Goal: Transaction & Acquisition: Purchase product/service

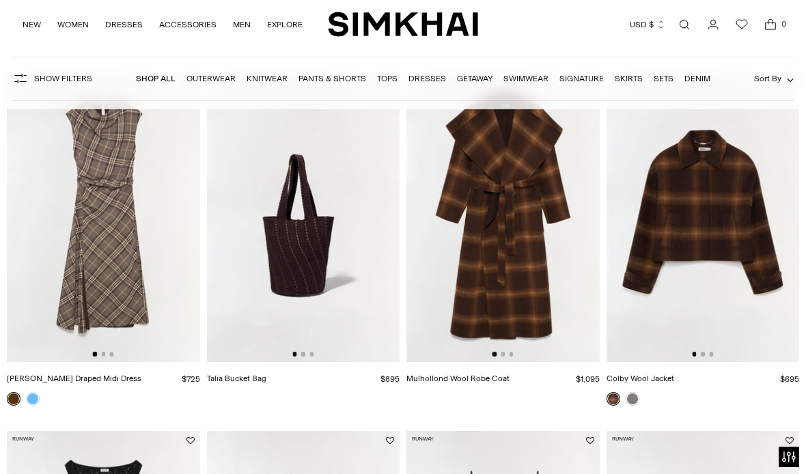
scroll to position [109, 0]
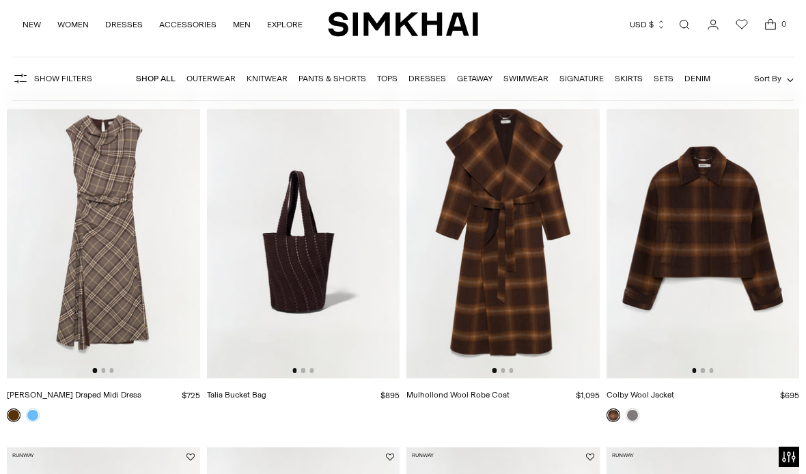
click at [89, 221] on img at bounding box center [103, 233] width 193 height 289
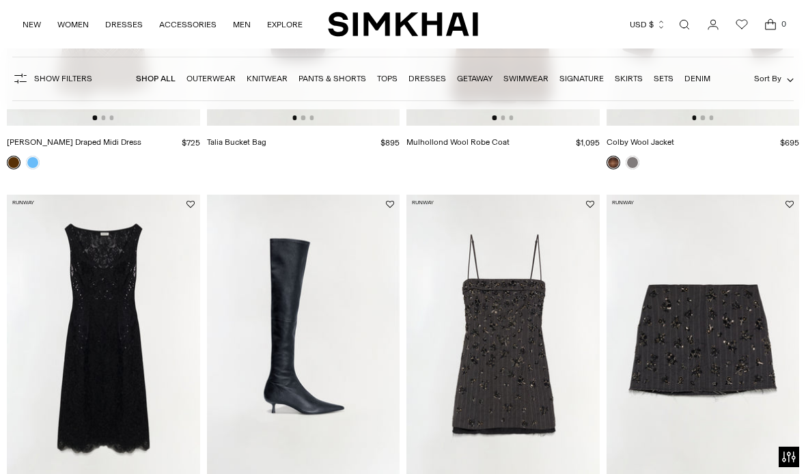
scroll to position [459, 0]
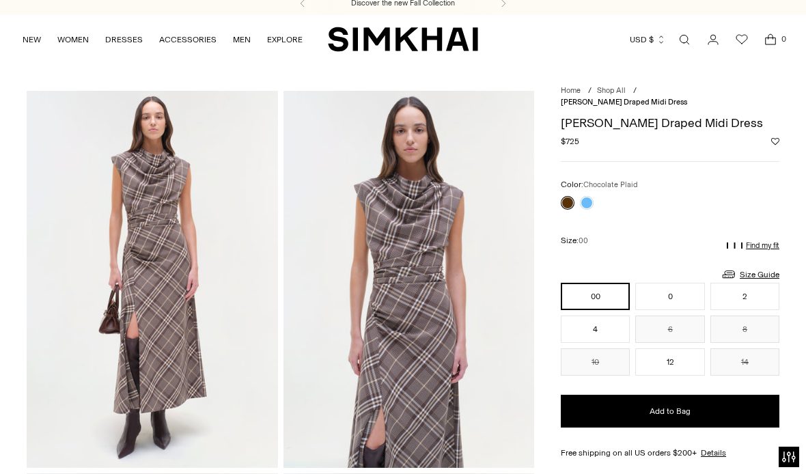
scroll to position [10, 0]
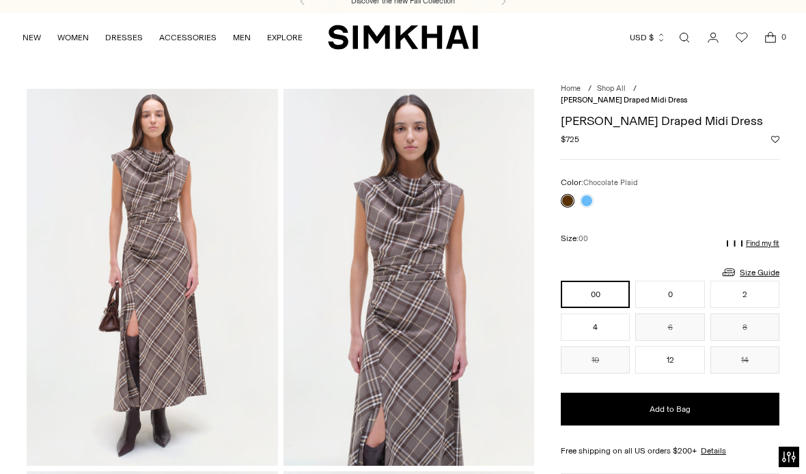
click at [591, 194] on link at bounding box center [587, 201] width 14 height 14
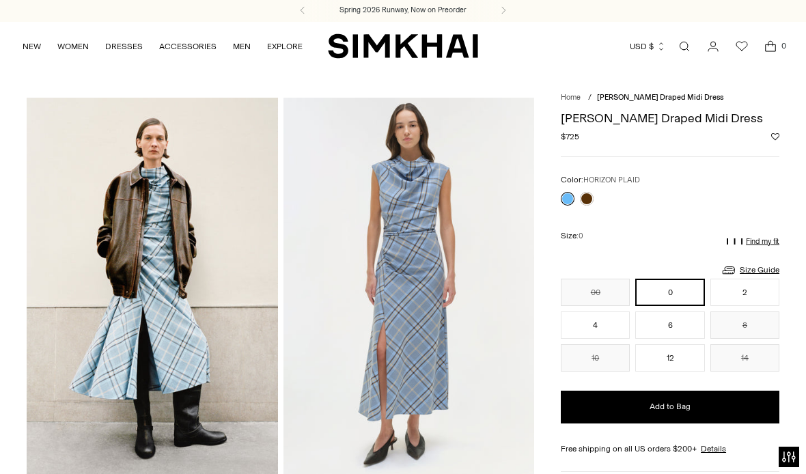
scroll to position [1, 0]
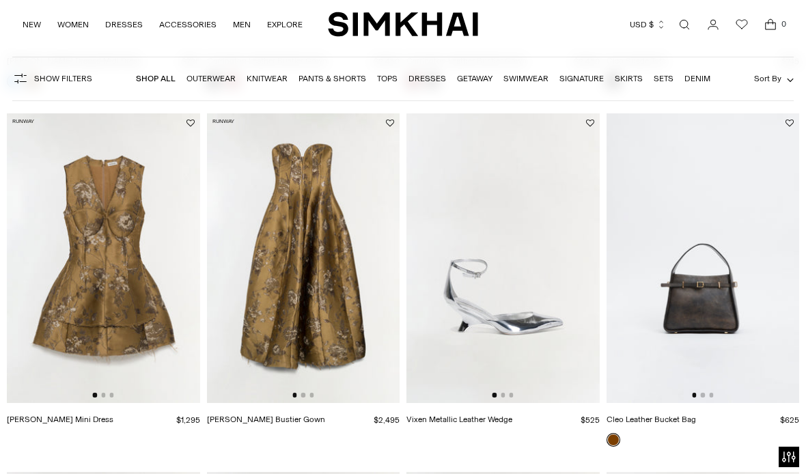
scroll to position [1505, 0]
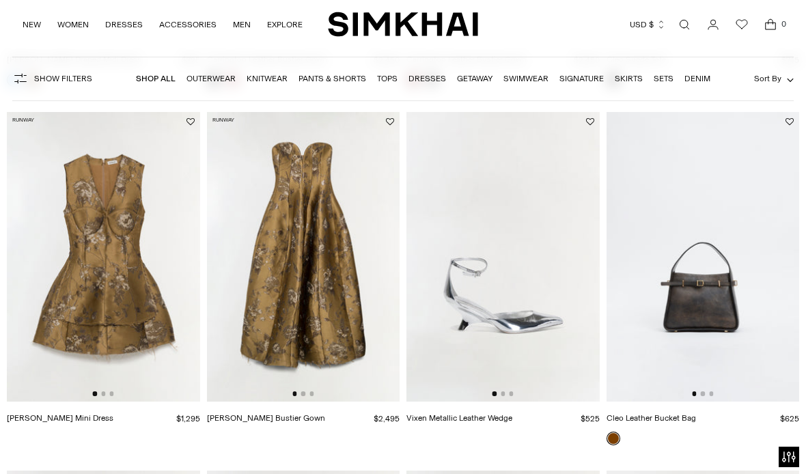
click at [298, 246] on img at bounding box center [303, 256] width 193 height 289
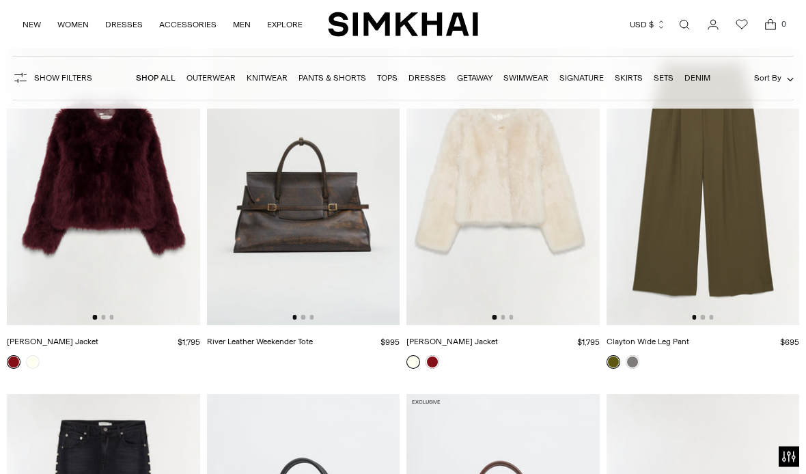
scroll to position [2665, 0]
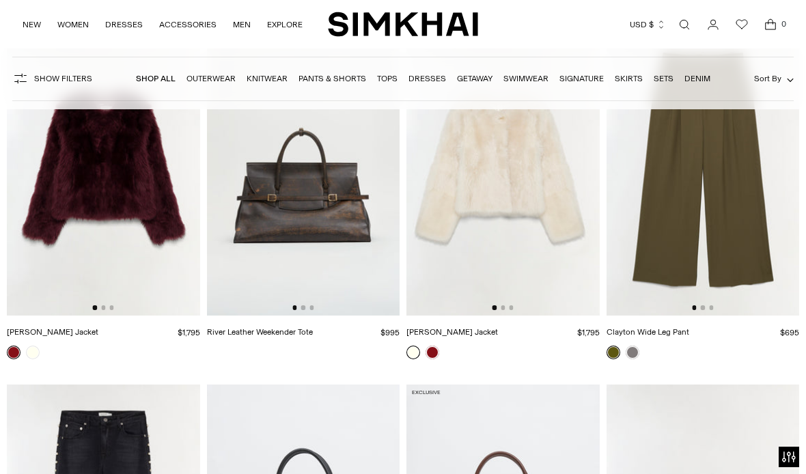
click at [263, 156] on img at bounding box center [303, 170] width 193 height 289
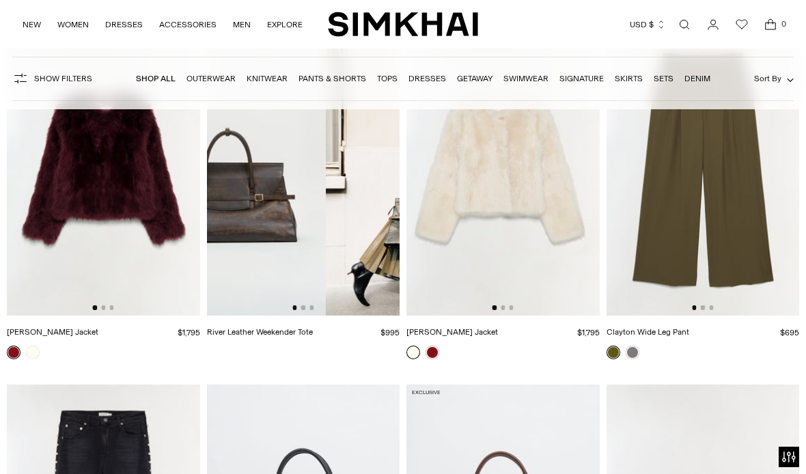
scroll to position [0, 0]
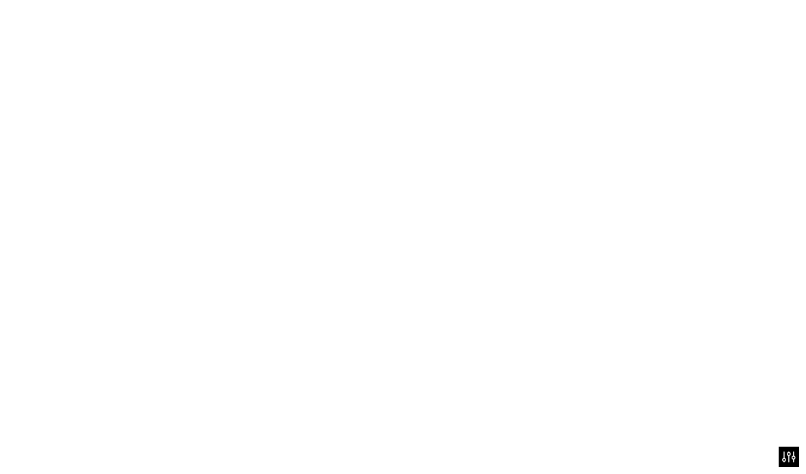
click at [258, 115] on img at bounding box center [229, 170] width 193 height 289
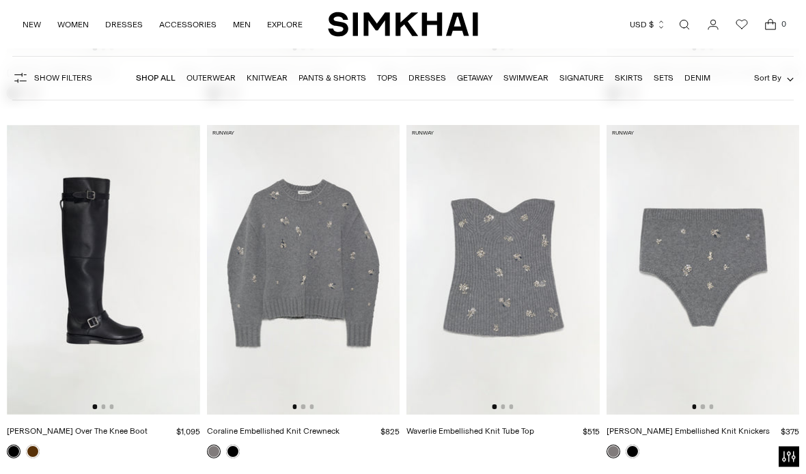
scroll to position [4039, 0]
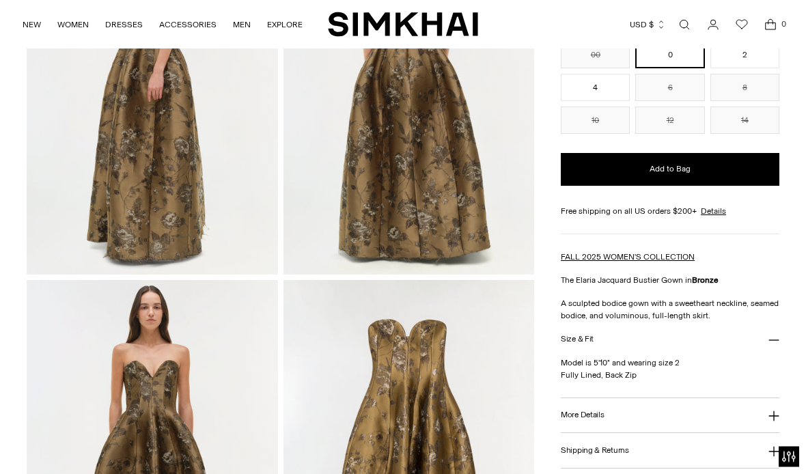
scroll to position [573, 0]
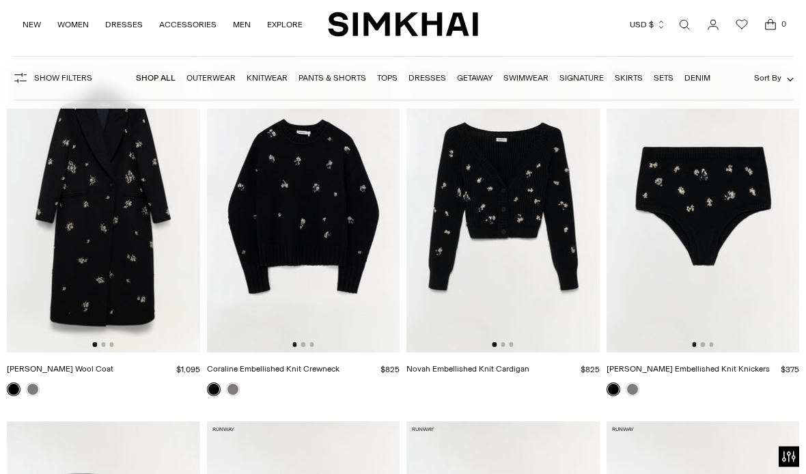
scroll to position [4069, 0]
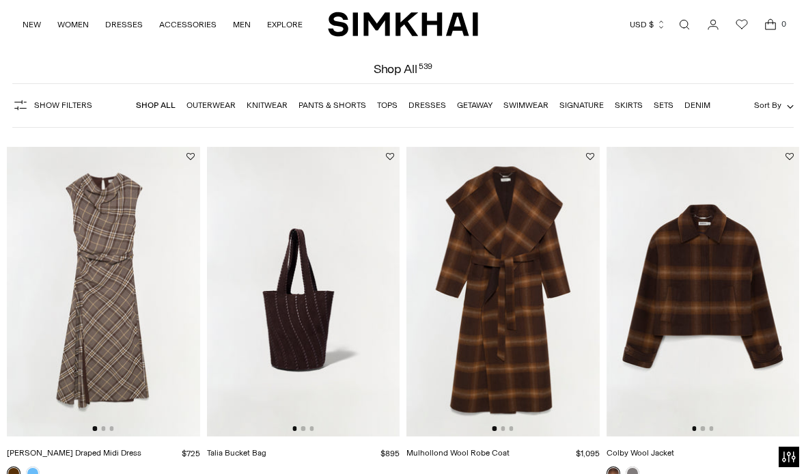
scroll to position [51, 0]
click at [434, 107] on link "Dresses" at bounding box center [427, 105] width 38 height 10
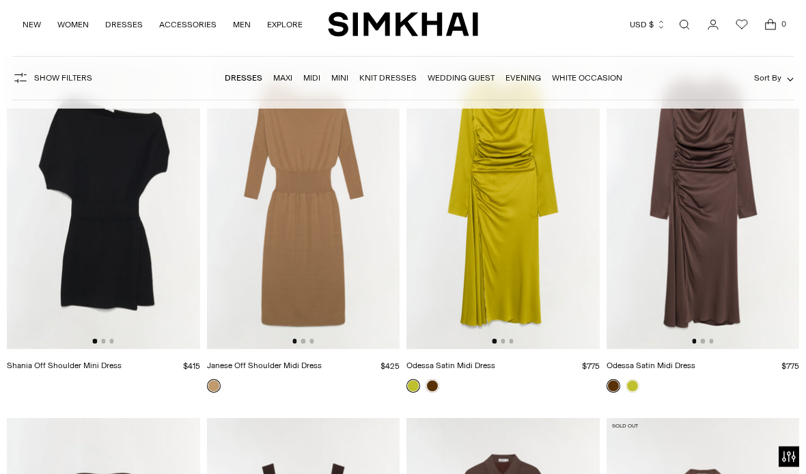
scroll to position [2990, 0]
click at [280, 213] on img at bounding box center [303, 203] width 193 height 289
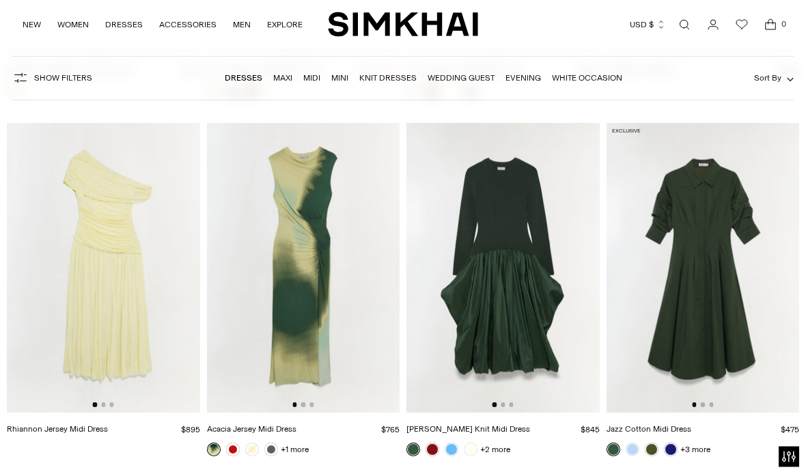
scroll to position [5793, 0]
click at [721, 327] on img at bounding box center [702, 267] width 193 height 289
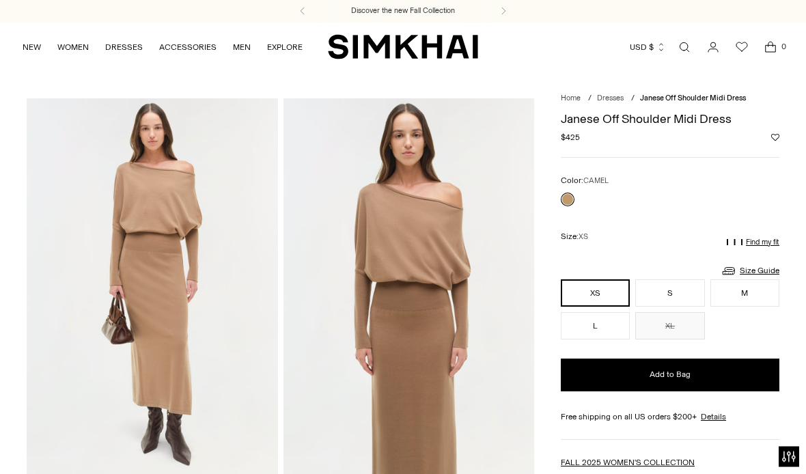
scroll to position [3, 0]
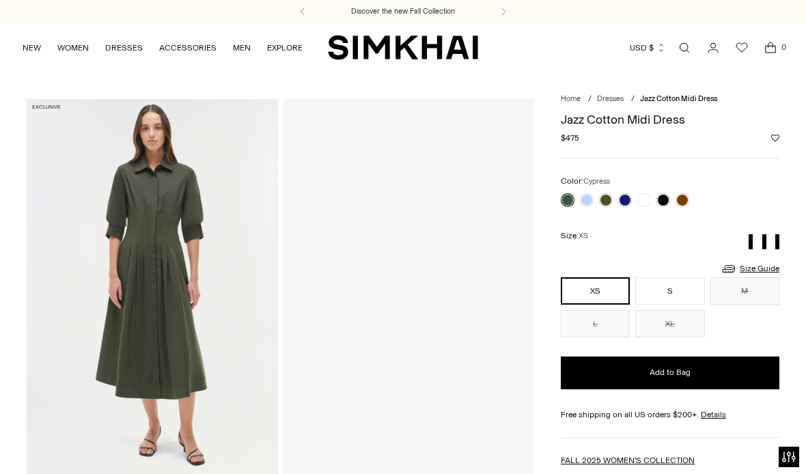
scroll to position [3, 0]
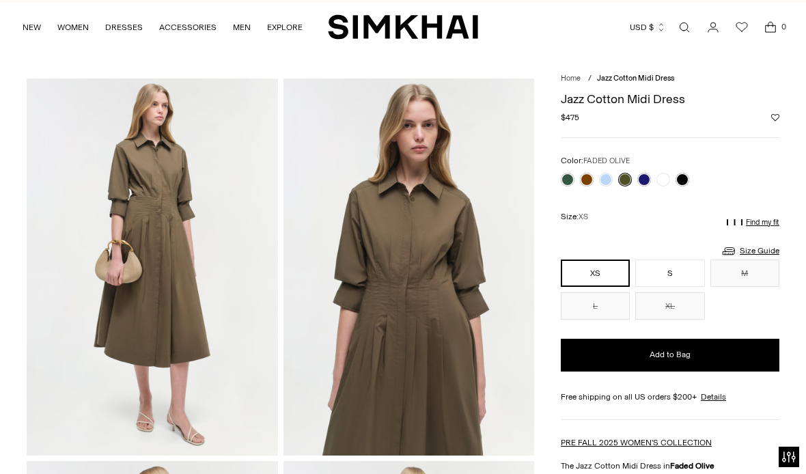
scroll to position [18, 0]
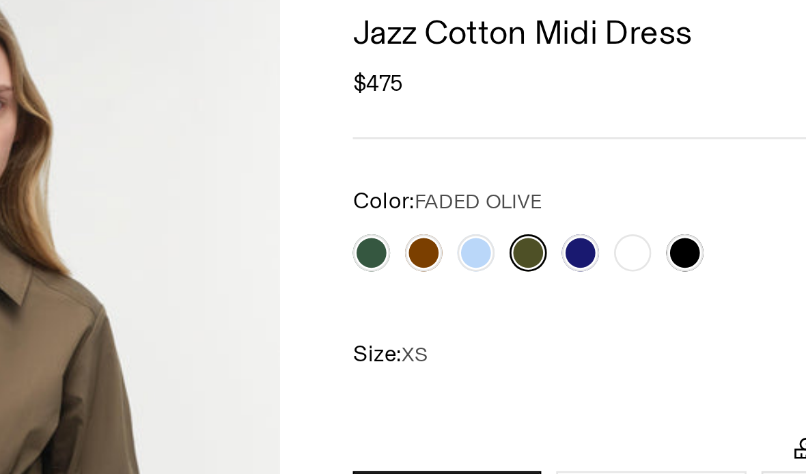
click at [580, 175] on link at bounding box center [587, 182] width 14 height 14
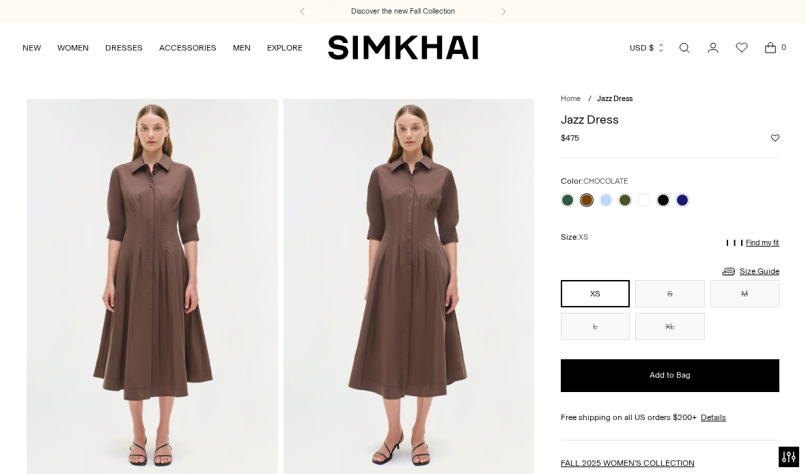
click at [687, 202] on link at bounding box center [682, 200] width 14 height 14
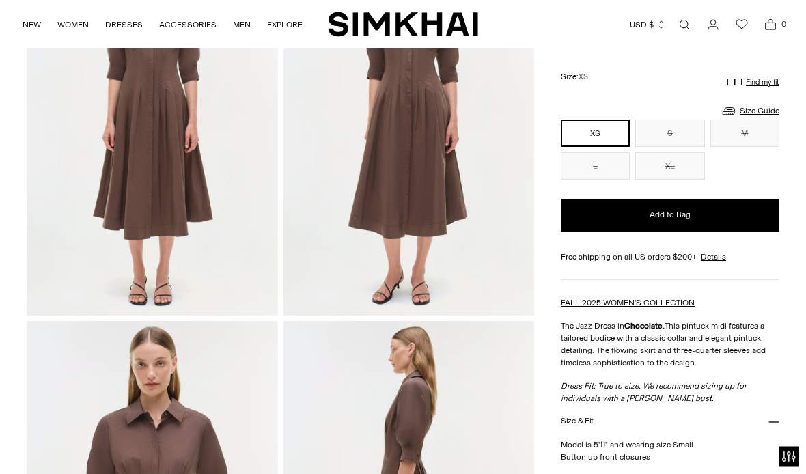
scroll to position [135, 0]
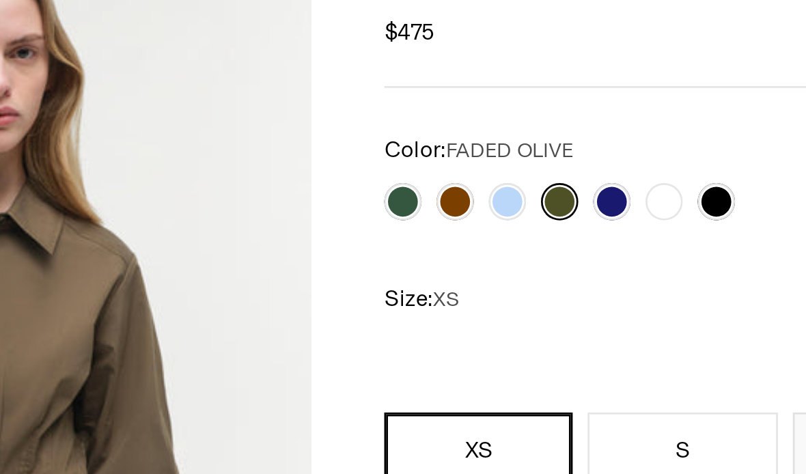
scroll to position [126, 420]
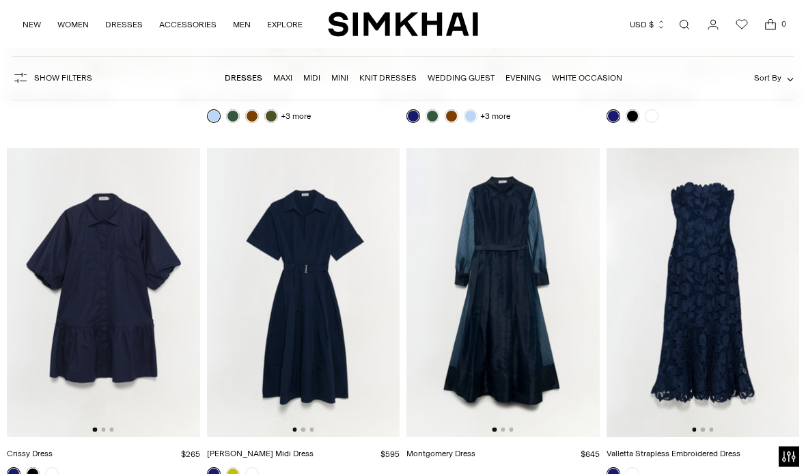
scroll to position [7219, 0]
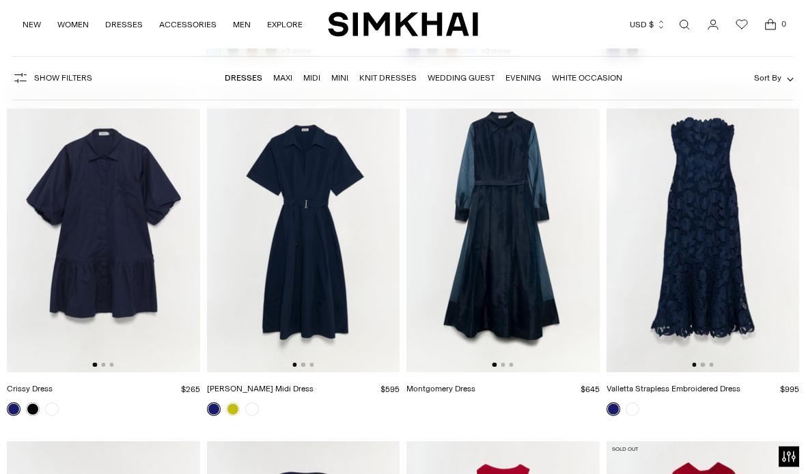
scroll to position [7278, 0]
click at [278, 287] on img at bounding box center [303, 227] width 193 height 289
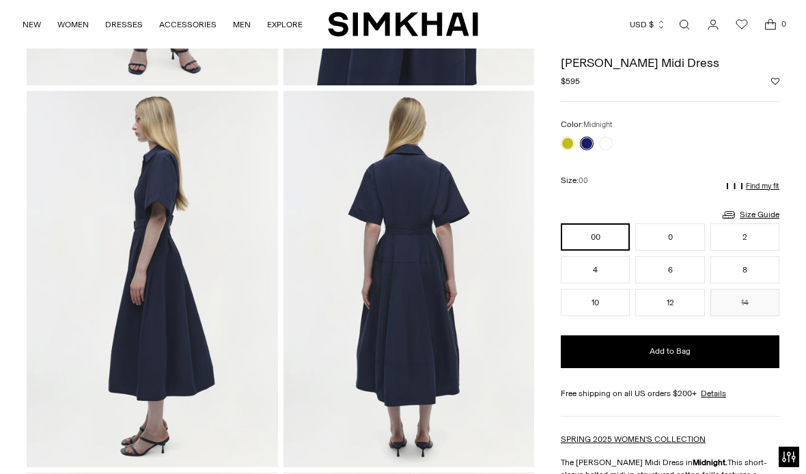
scroll to position [389, 0]
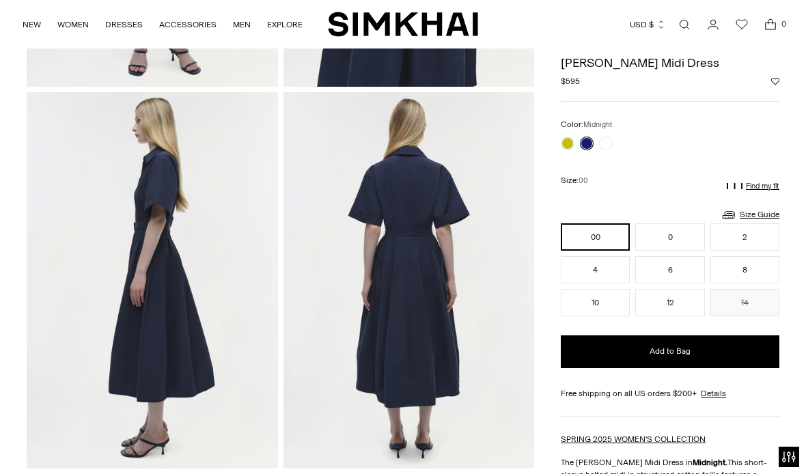
click at [571, 143] on link at bounding box center [568, 144] width 14 height 14
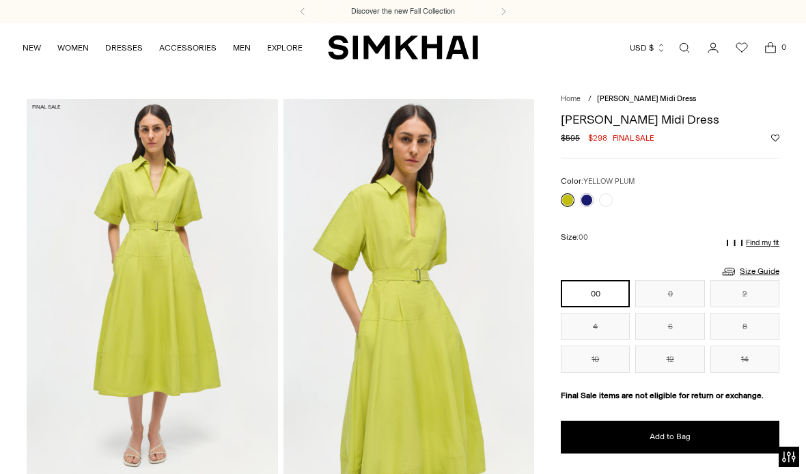
click at [608, 201] on link at bounding box center [606, 200] width 14 height 14
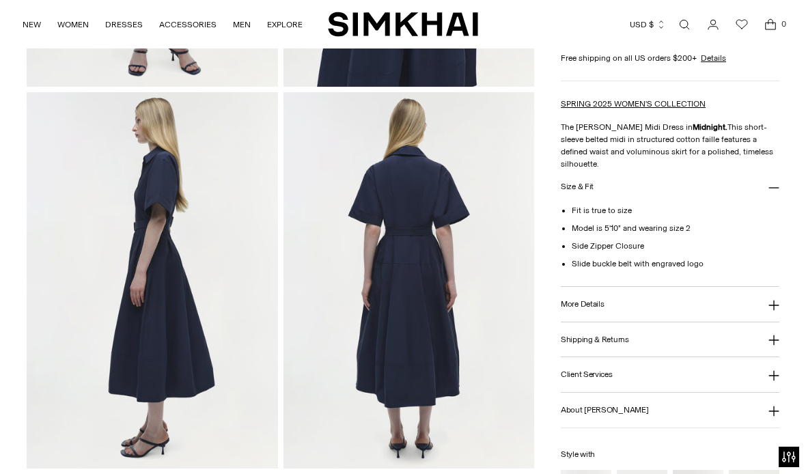
scroll to position [389, 0]
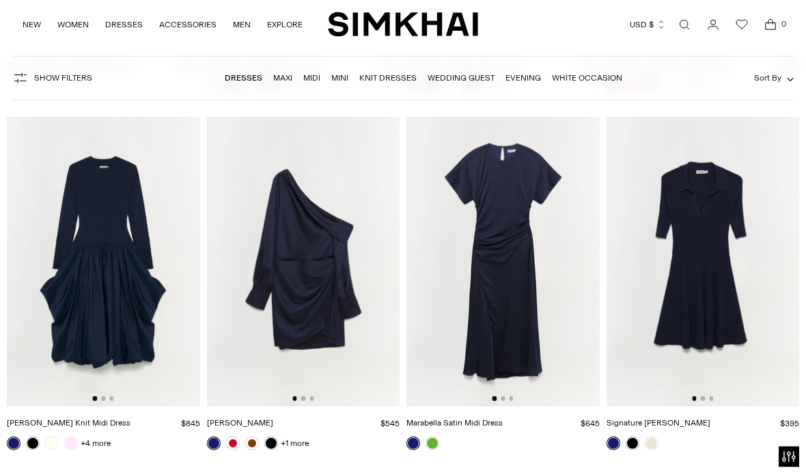
scroll to position [11184, 0]
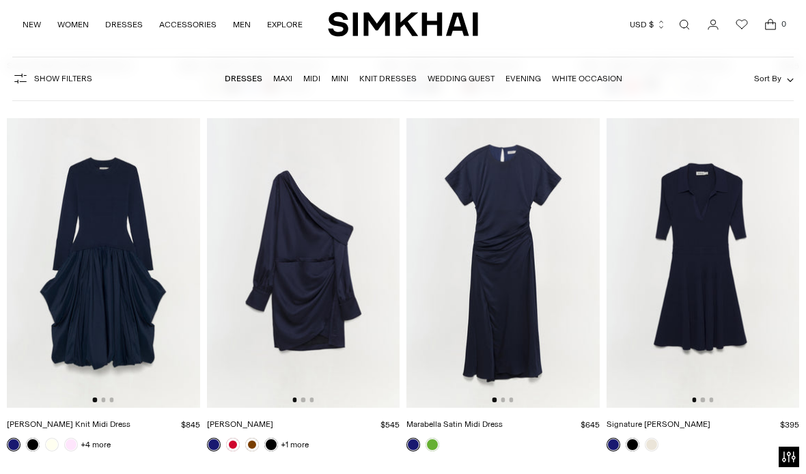
click at [496, 260] on img at bounding box center [502, 262] width 193 height 289
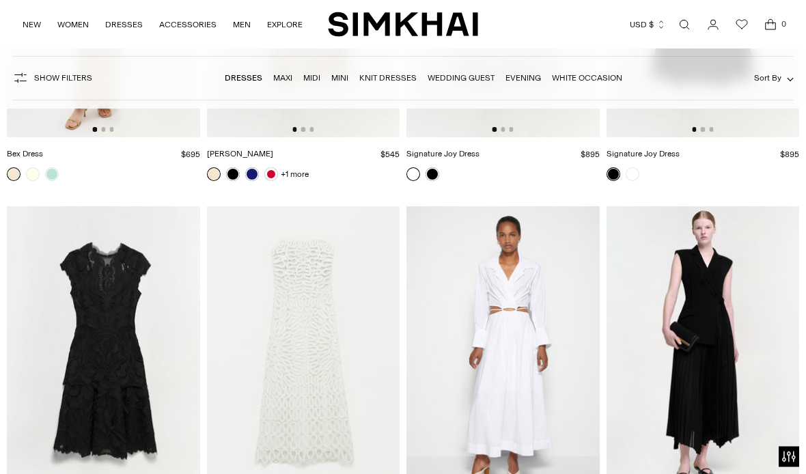
scroll to position [15394, 0]
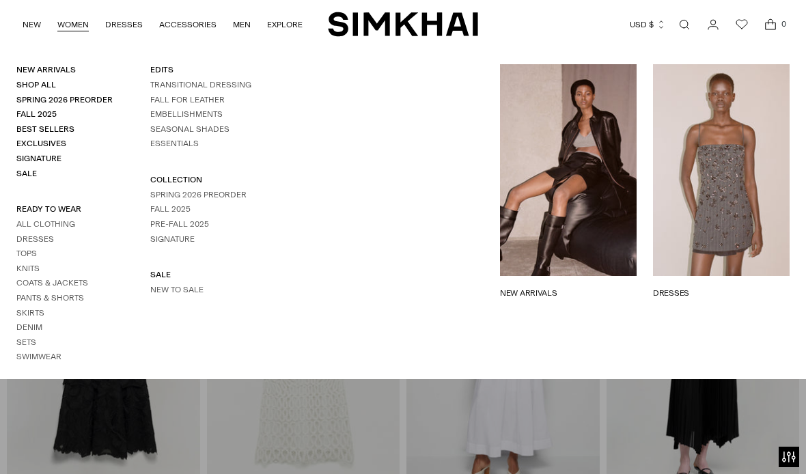
click at [27, 266] on link "Knits" at bounding box center [27, 269] width 23 height 10
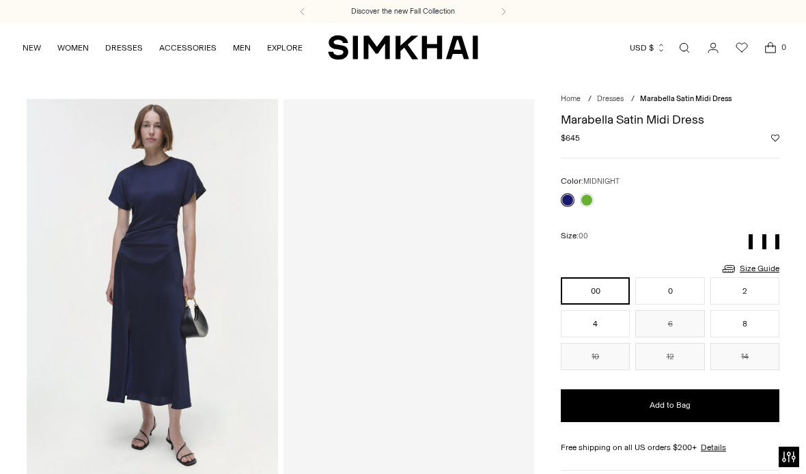
click at [100, 242] on img at bounding box center [152, 287] width 251 height 376
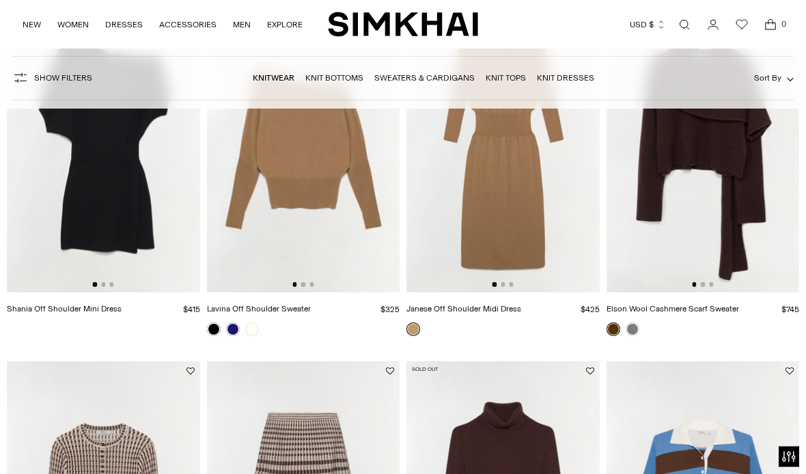
scroll to position [195, 0]
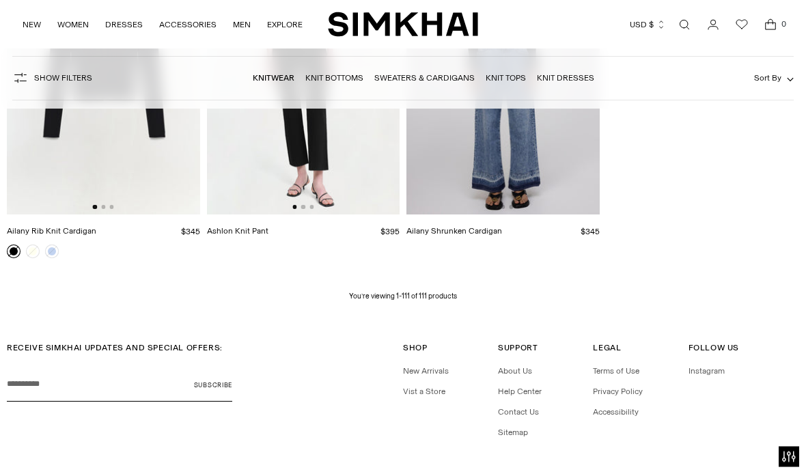
scroll to position [9969, 0]
